Goal: Task Accomplishment & Management: Use online tool/utility

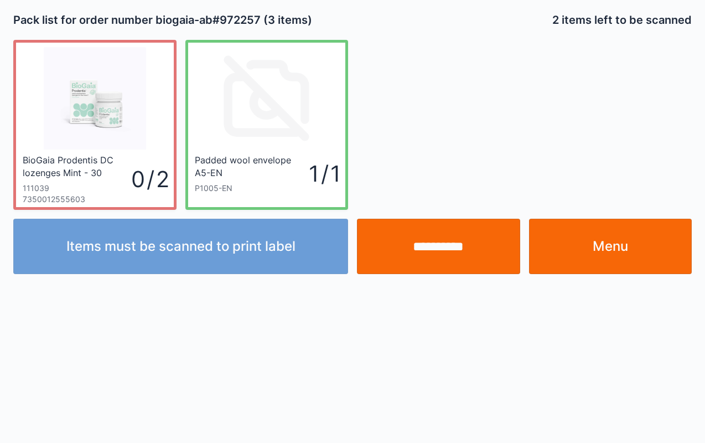
click at [451, 244] on input "**********" at bounding box center [438, 246] width 163 height 55
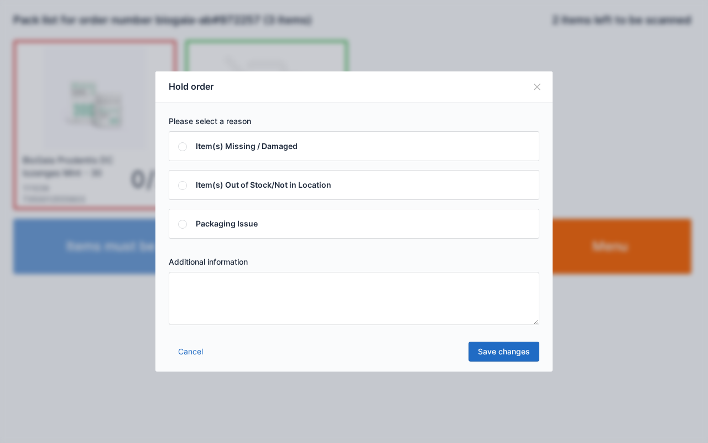
click at [374, 303] on textarea at bounding box center [354, 298] width 371 height 53
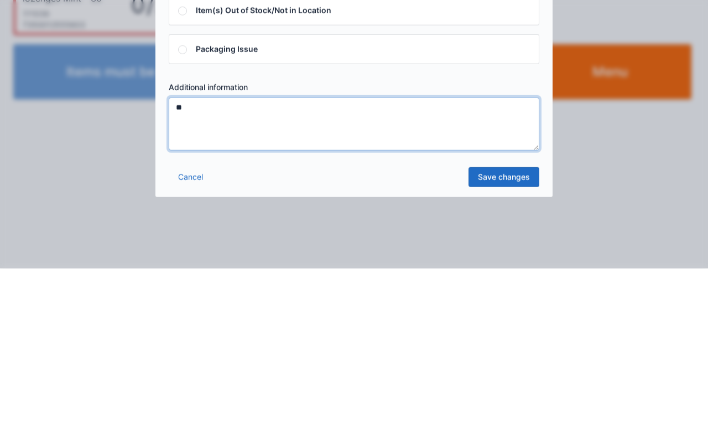
type textarea "**"
click at [509, 350] on link "Save changes" at bounding box center [504, 351] width 71 height 20
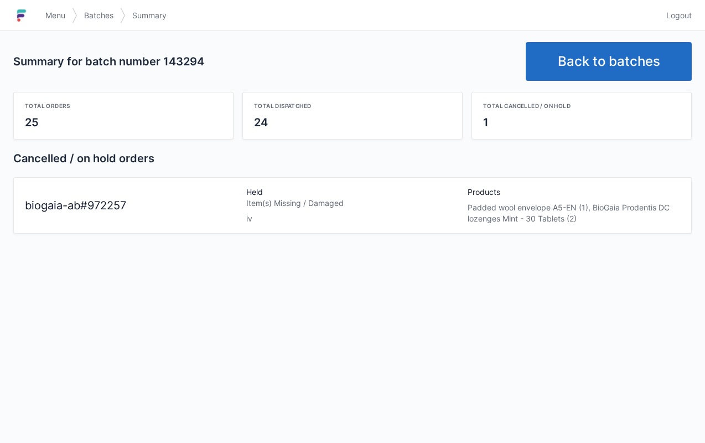
click at [50, 14] on span "Menu" at bounding box center [55, 15] width 20 height 11
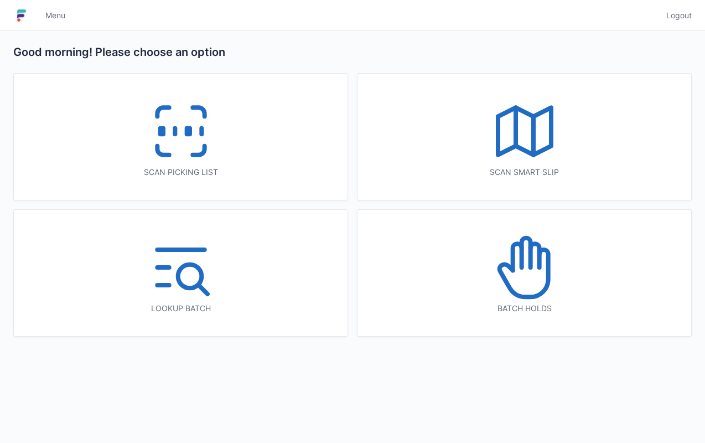
click at [530, 267] on icon at bounding box center [525, 252] width 9 height 29
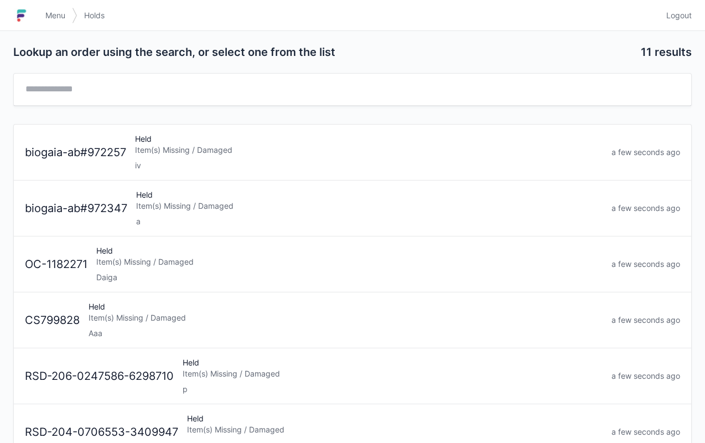
click at [214, 148] on div "Item(s) Missing / Damaged" at bounding box center [369, 149] width 468 height 11
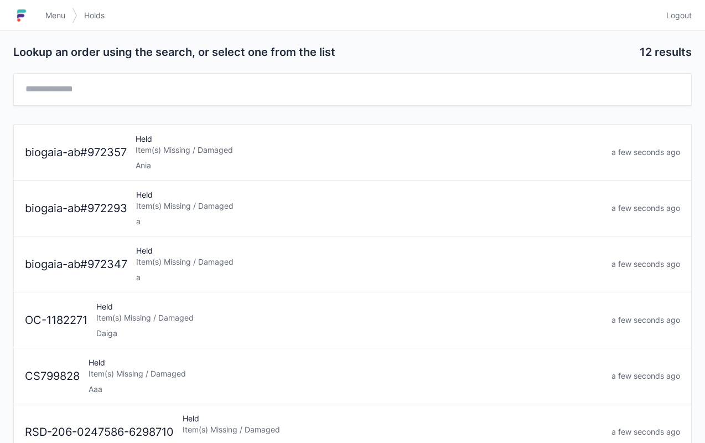
click at [60, 21] on link "Menu" at bounding box center [55, 16] width 33 height 20
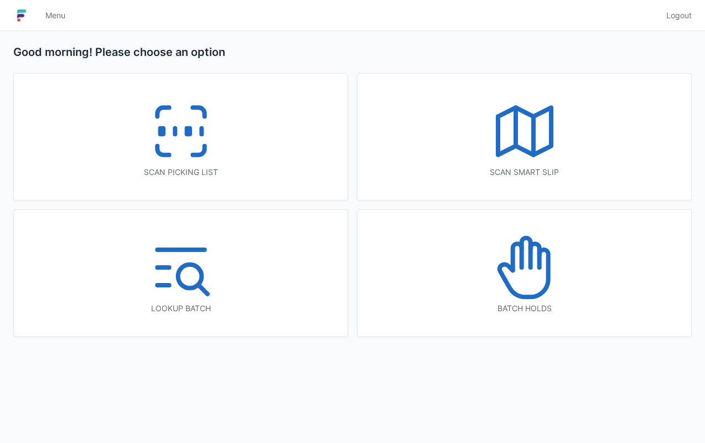
click at [195, 149] on icon at bounding box center [181, 131] width 71 height 71
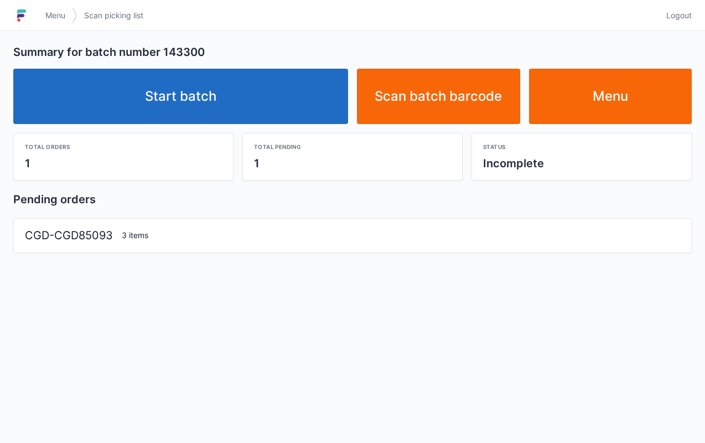
click at [201, 102] on link "Start batch" at bounding box center [180, 96] width 335 height 55
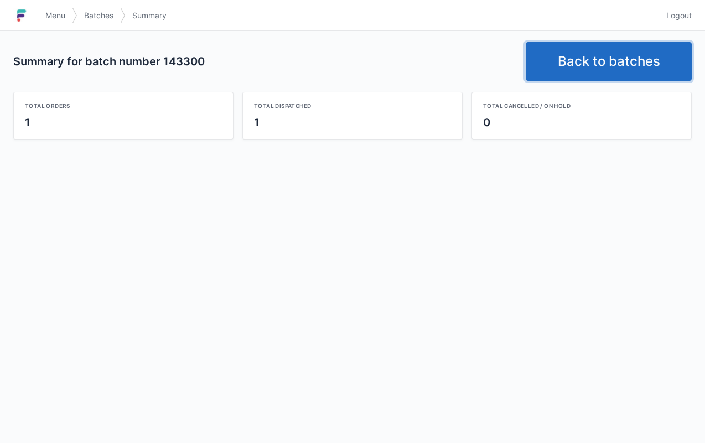
click at [612, 57] on link "Back to batches" at bounding box center [609, 61] width 166 height 39
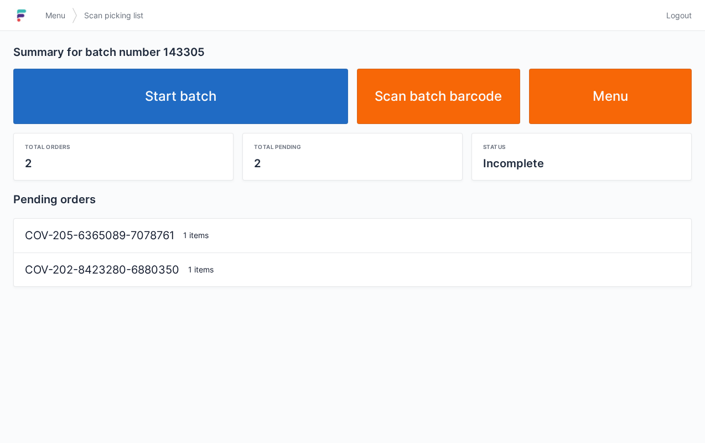
click at [180, 87] on link "Start batch" at bounding box center [180, 96] width 335 height 55
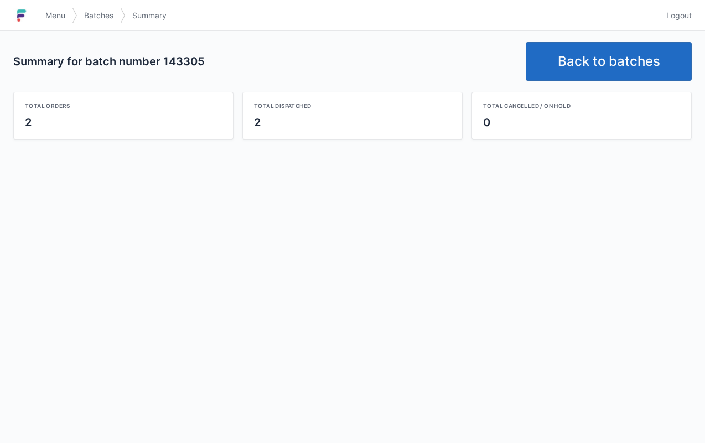
click at [595, 58] on link "Back to batches" at bounding box center [609, 61] width 166 height 39
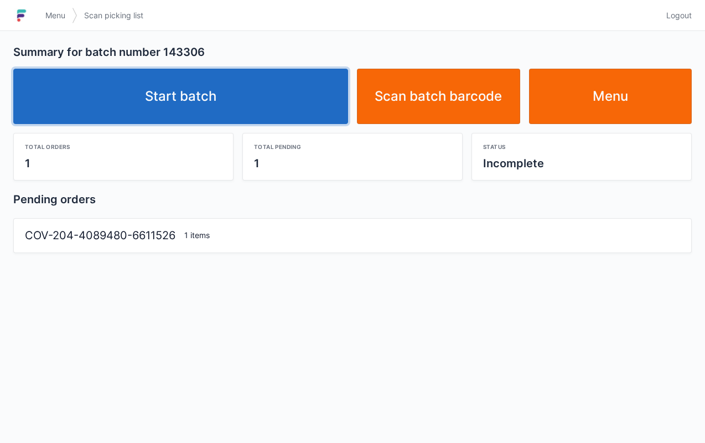
click at [192, 74] on link "Start batch" at bounding box center [180, 96] width 335 height 55
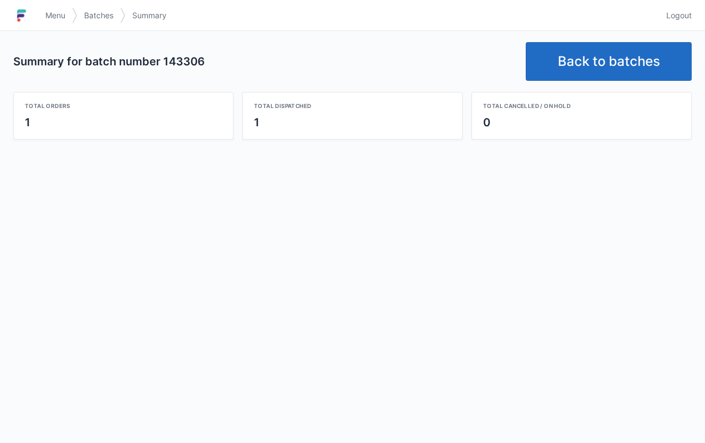
click at [609, 69] on link "Back to batches" at bounding box center [609, 61] width 166 height 39
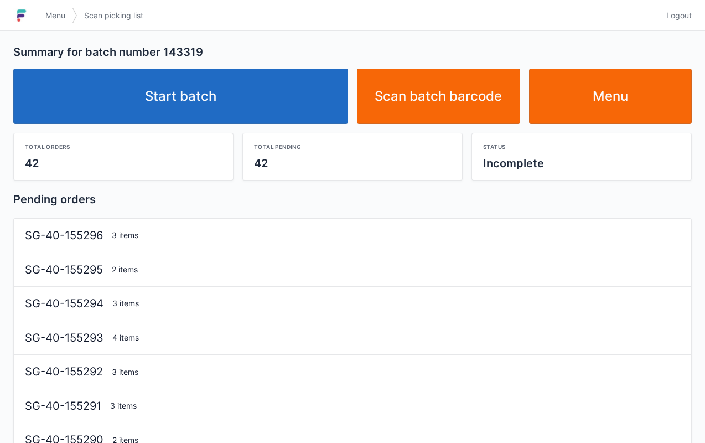
click at [183, 89] on link "Start batch" at bounding box center [180, 96] width 335 height 55
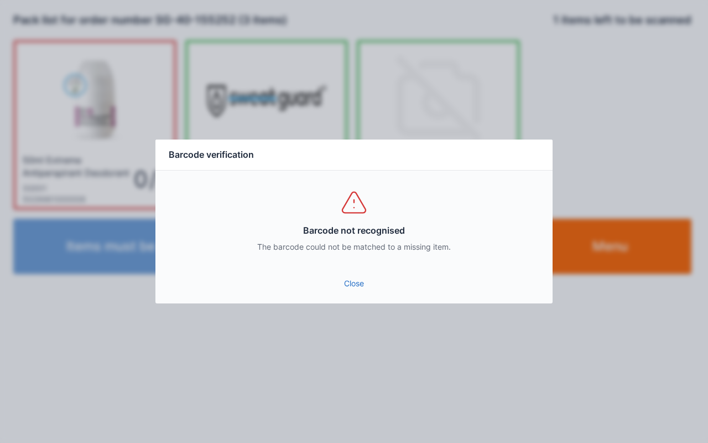
click at [369, 284] on link "Close" at bounding box center [354, 283] width 380 height 20
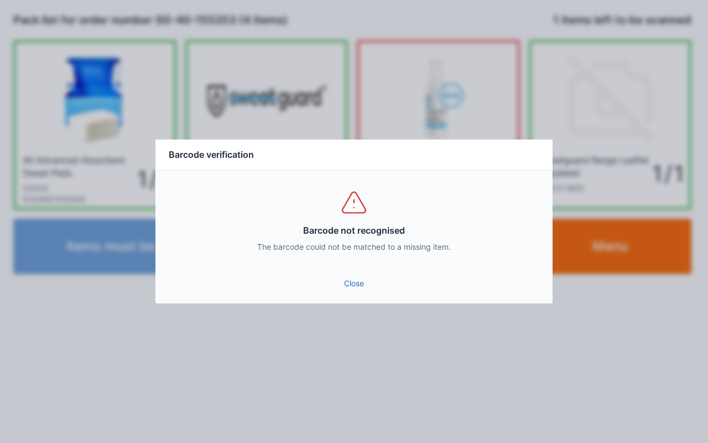
click at [355, 282] on link "Close" at bounding box center [354, 283] width 380 height 20
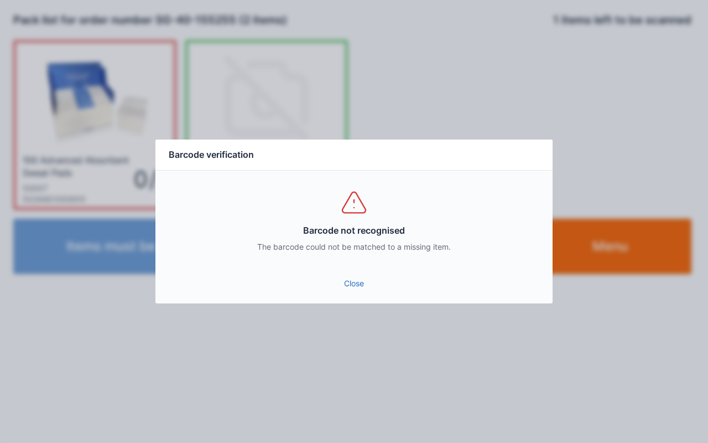
click at [361, 275] on link "Close" at bounding box center [354, 283] width 380 height 20
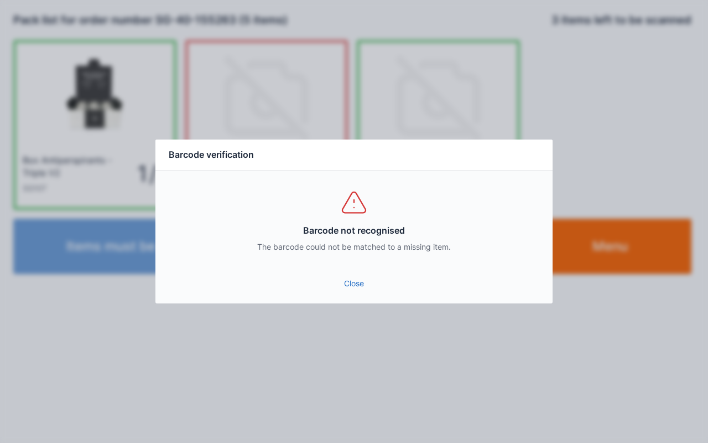
click at [350, 284] on link "Close" at bounding box center [354, 283] width 380 height 20
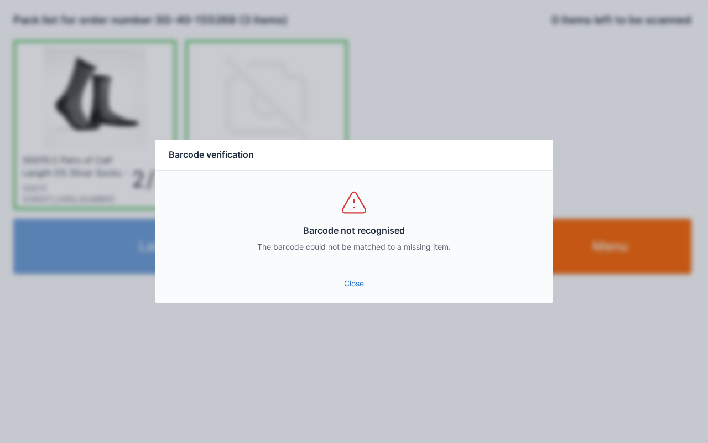
click at [354, 275] on link "Close" at bounding box center [354, 283] width 380 height 20
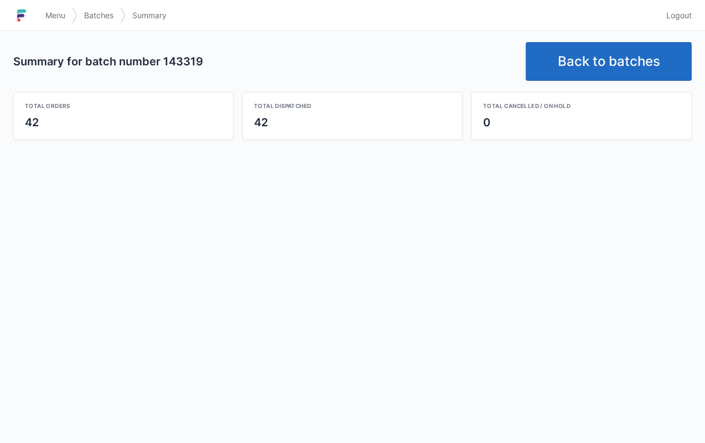
click at [64, 23] on link "Menu" at bounding box center [55, 16] width 33 height 20
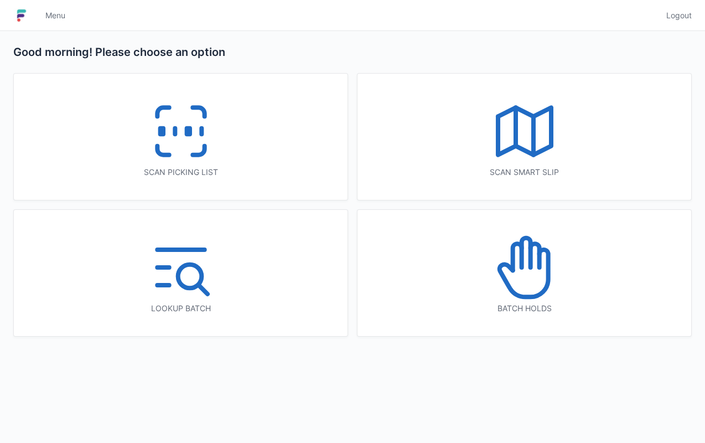
click at [544, 273] on icon at bounding box center [524, 267] width 71 height 71
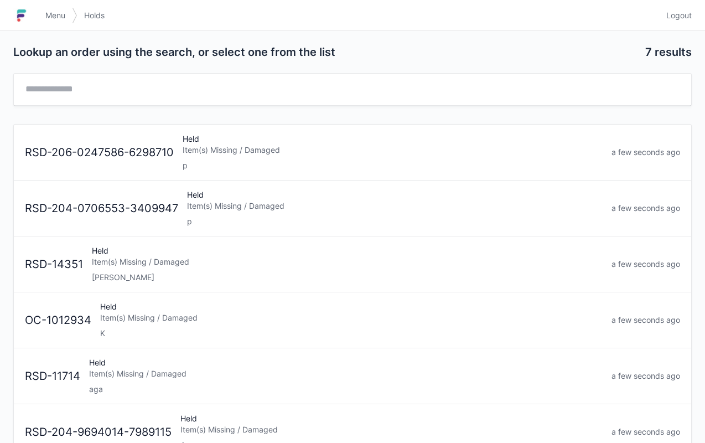
click at [51, 13] on span "Menu" at bounding box center [55, 15] width 20 height 11
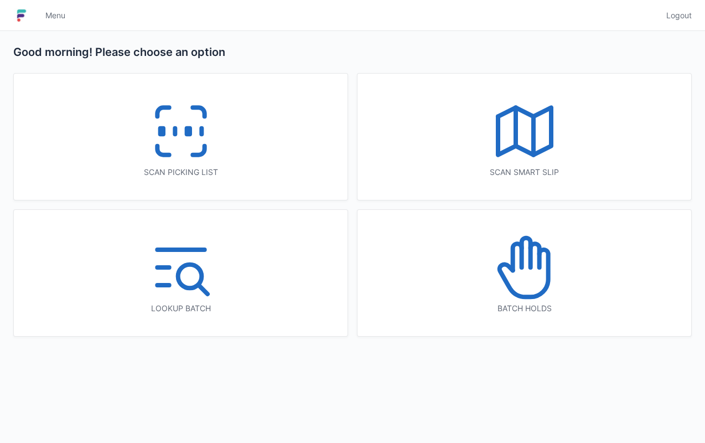
click at [187, 120] on icon at bounding box center [181, 131] width 71 height 71
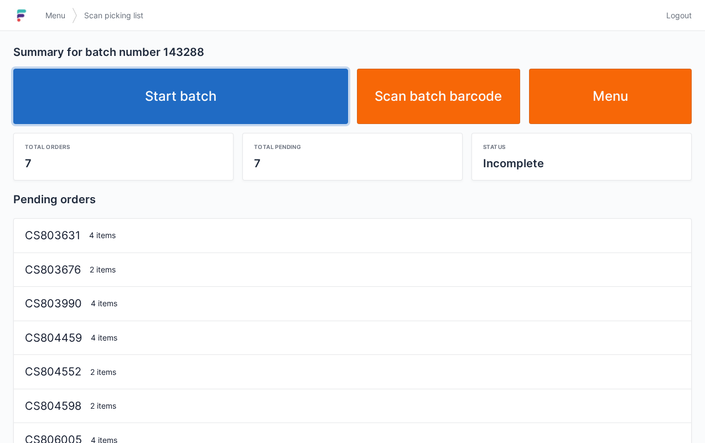
click at [189, 88] on link "Start batch" at bounding box center [180, 96] width 335 height 55
